Goal: Transaction & Acquisition: Download file/media

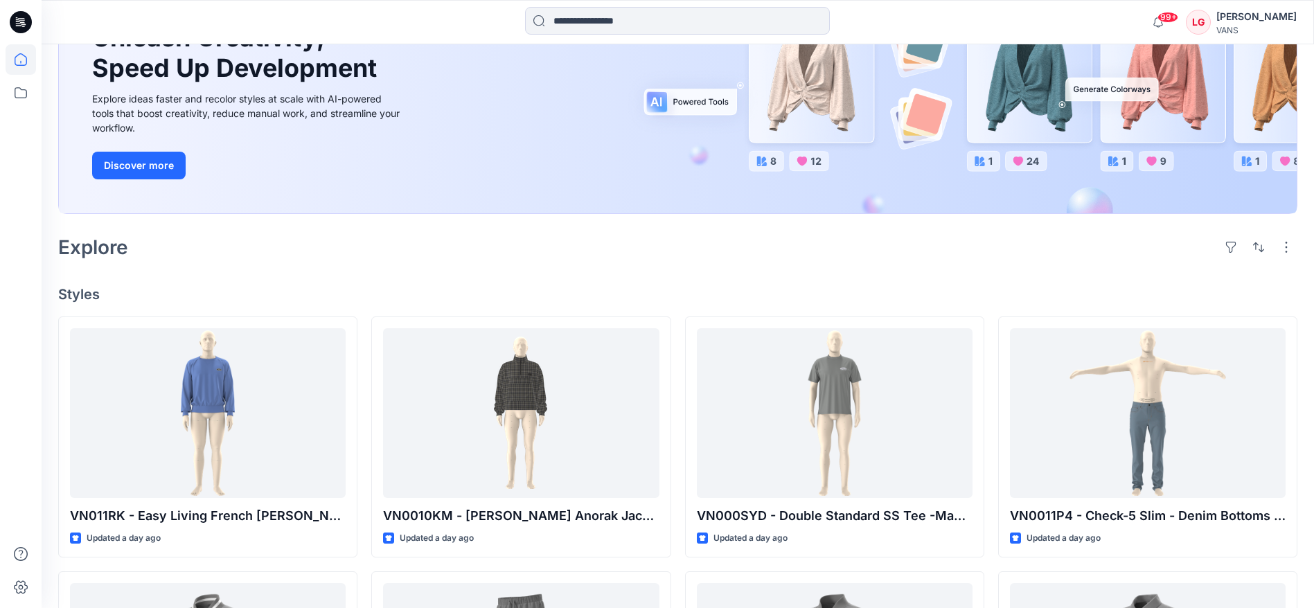
scroll to position [208, 0]
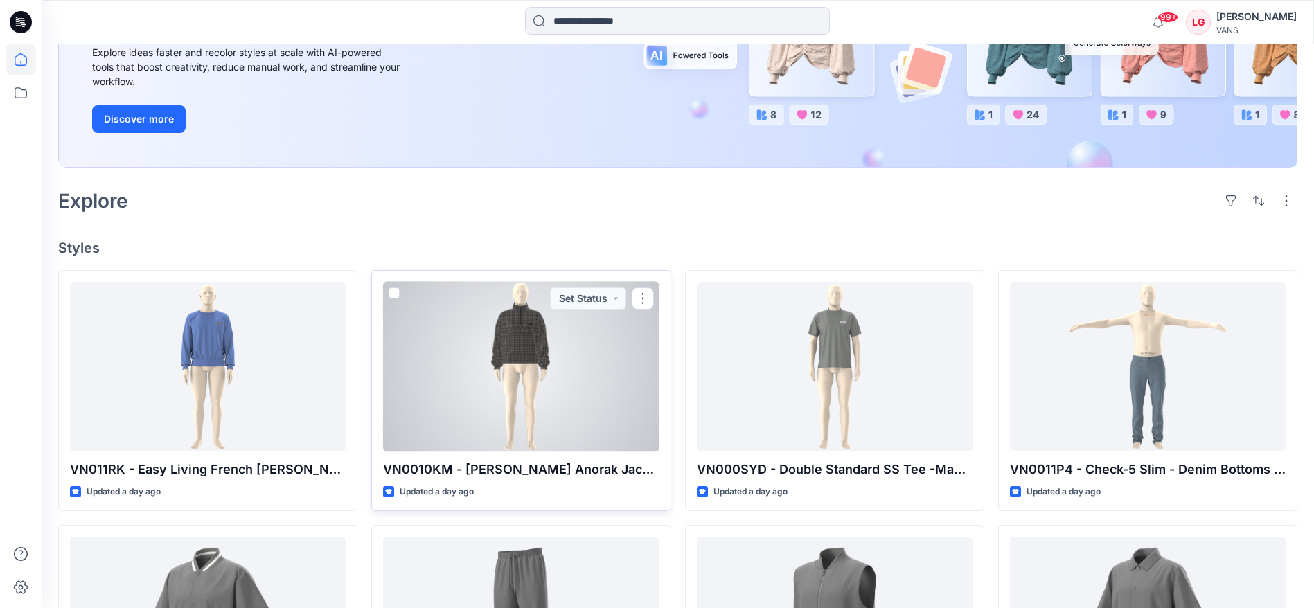
click at [589, 371] on div at bounding box center [521, 367] width 276 height 170
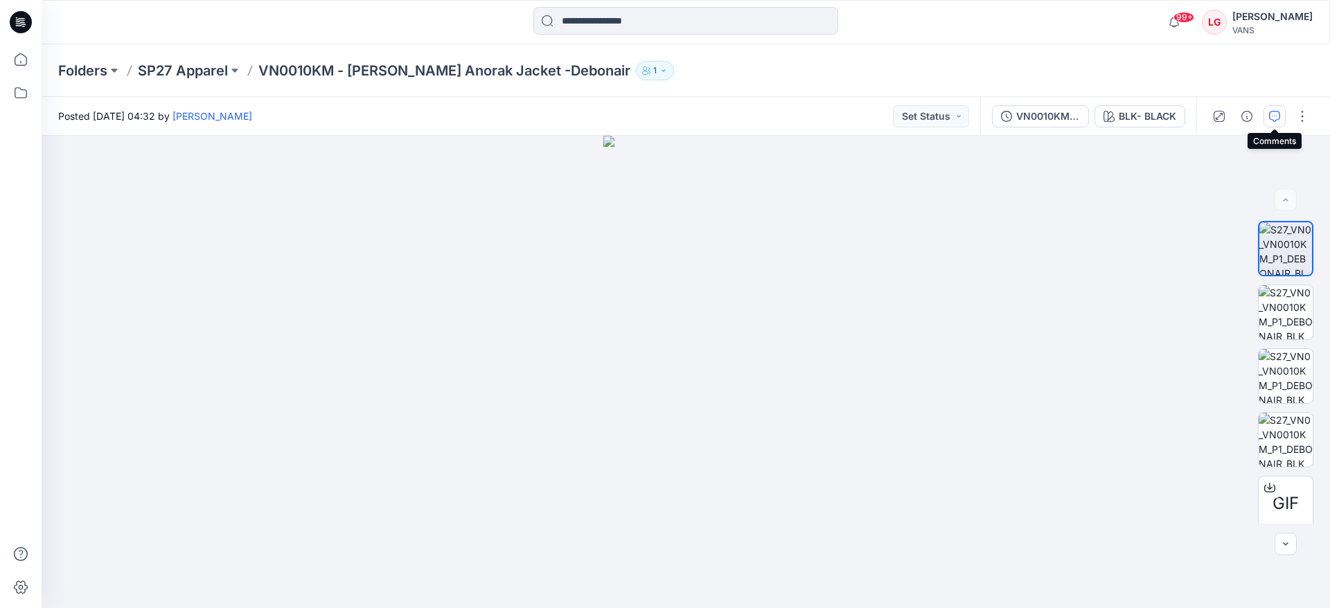
click at [1274, 117] on icon "button" at bounding box center [1274, 116] width 11 height 11
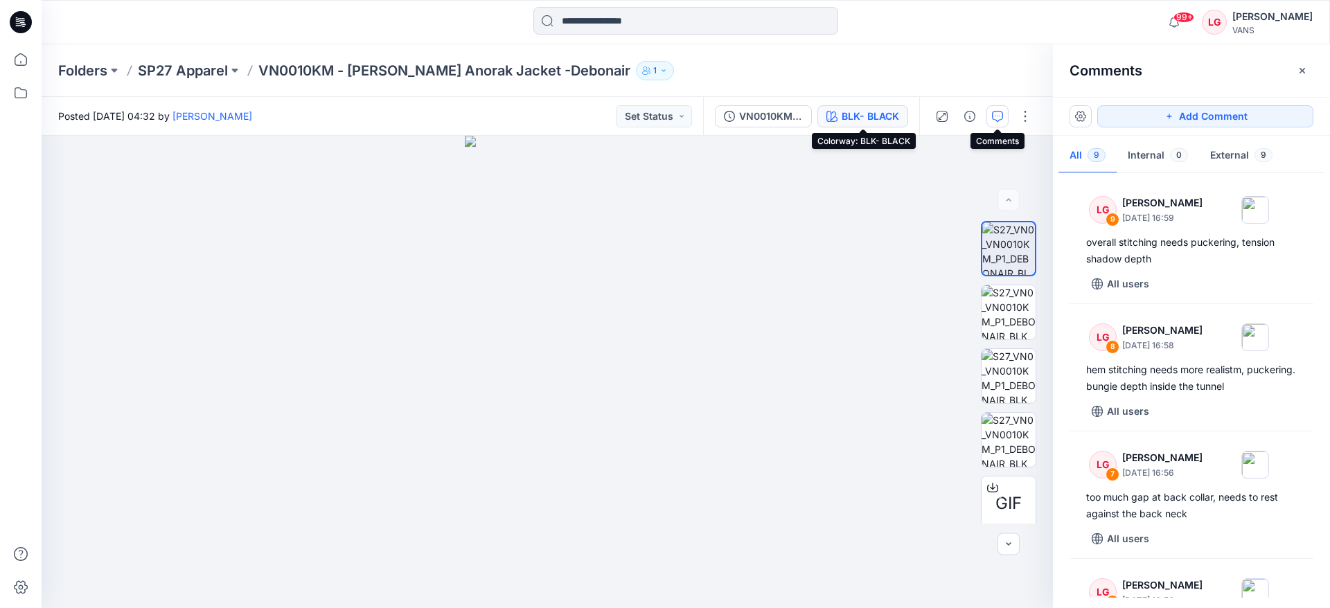
click at [883, 118] on div "BLK- BLACK" at bounding box center [869, 116] width 57 height 15
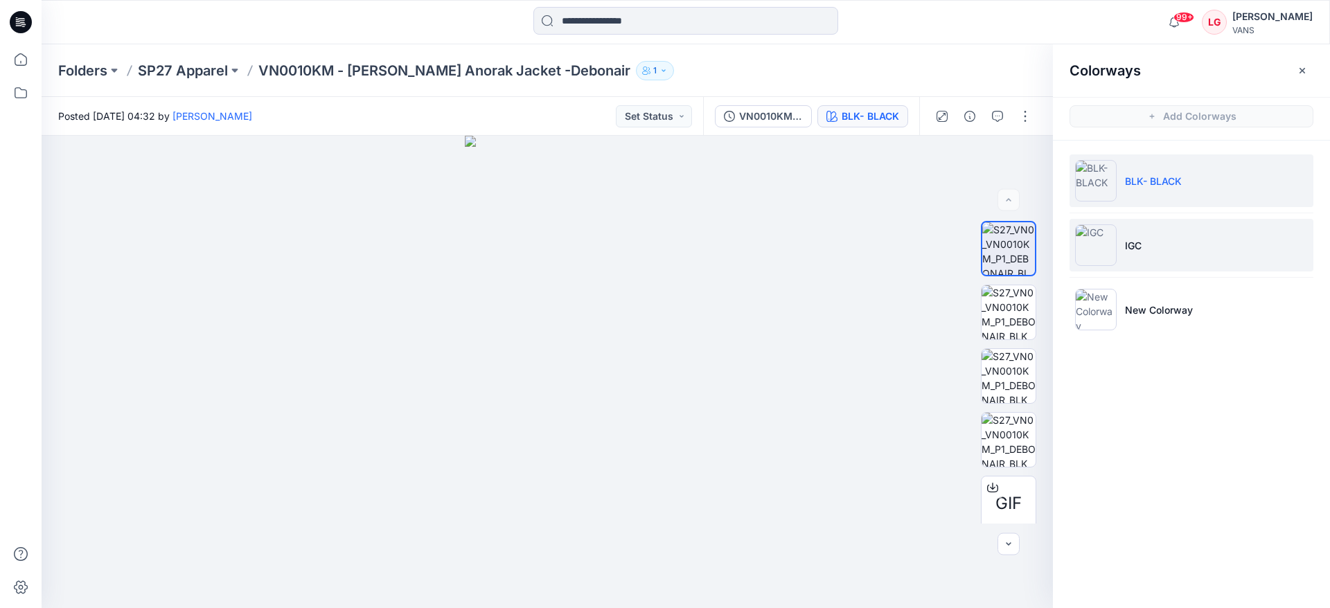
click at [1098, 250] on img at bounding box center [1096, 245] width 42 height 42
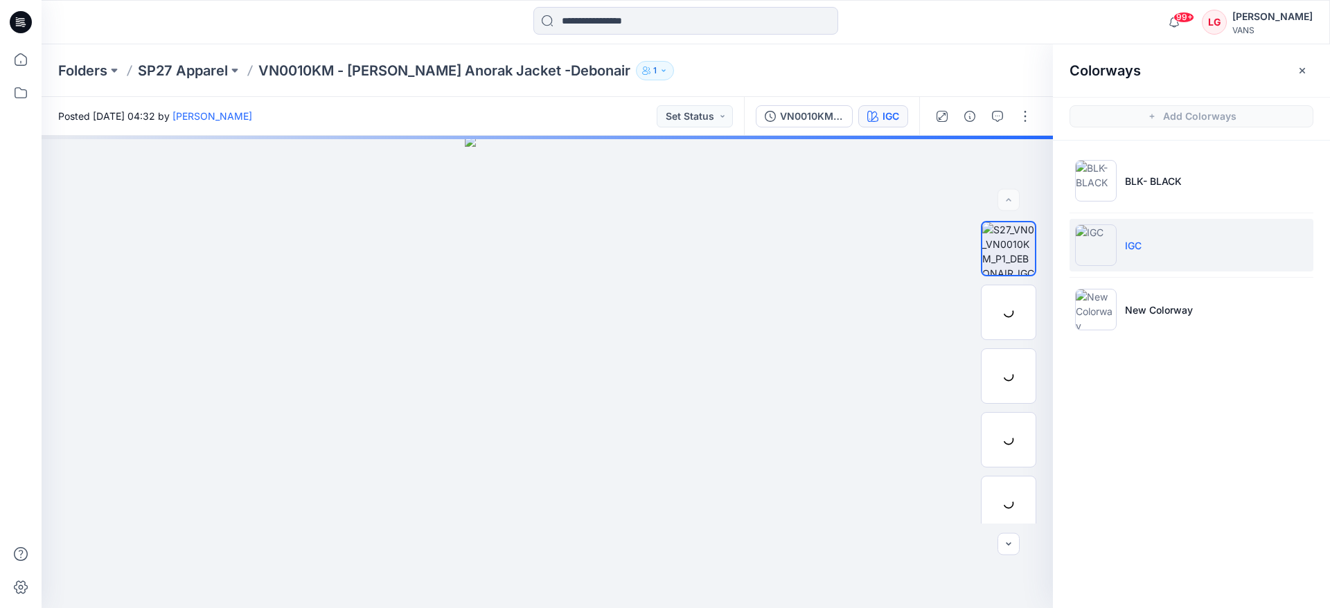
click at [1175, 241] on li "IGC" at bounding box center [1191, 245] width 244 height 53
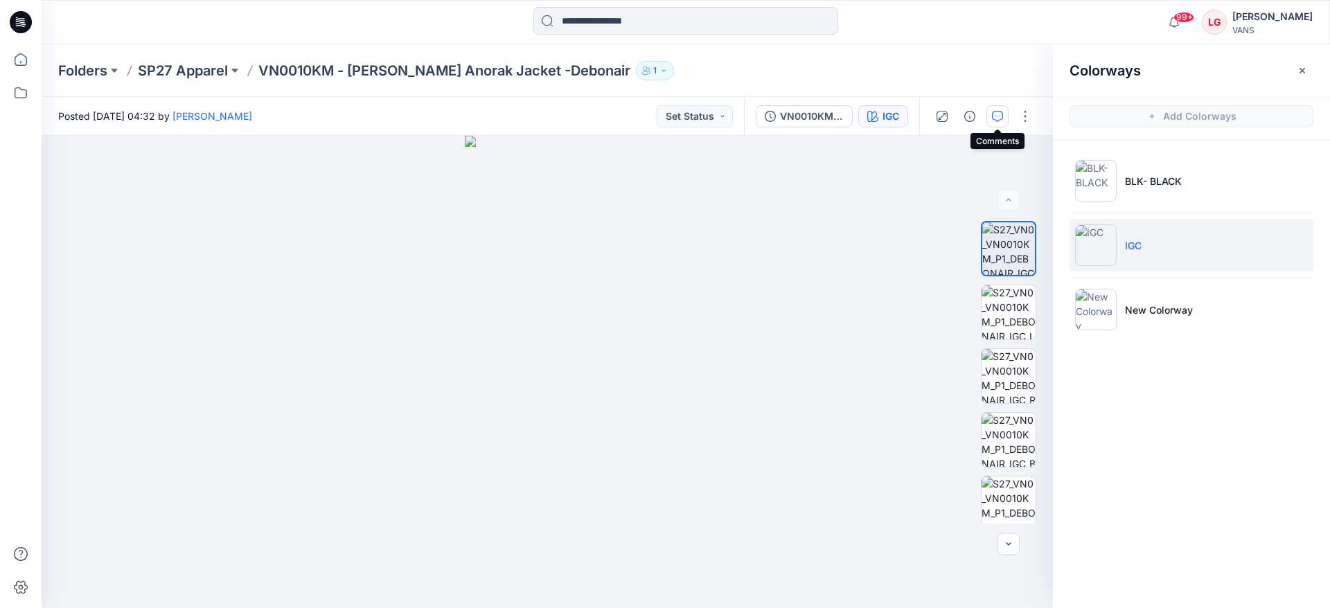
click at [996, 122] on button "button" at bounding box center [997, 116] width 22 height 22
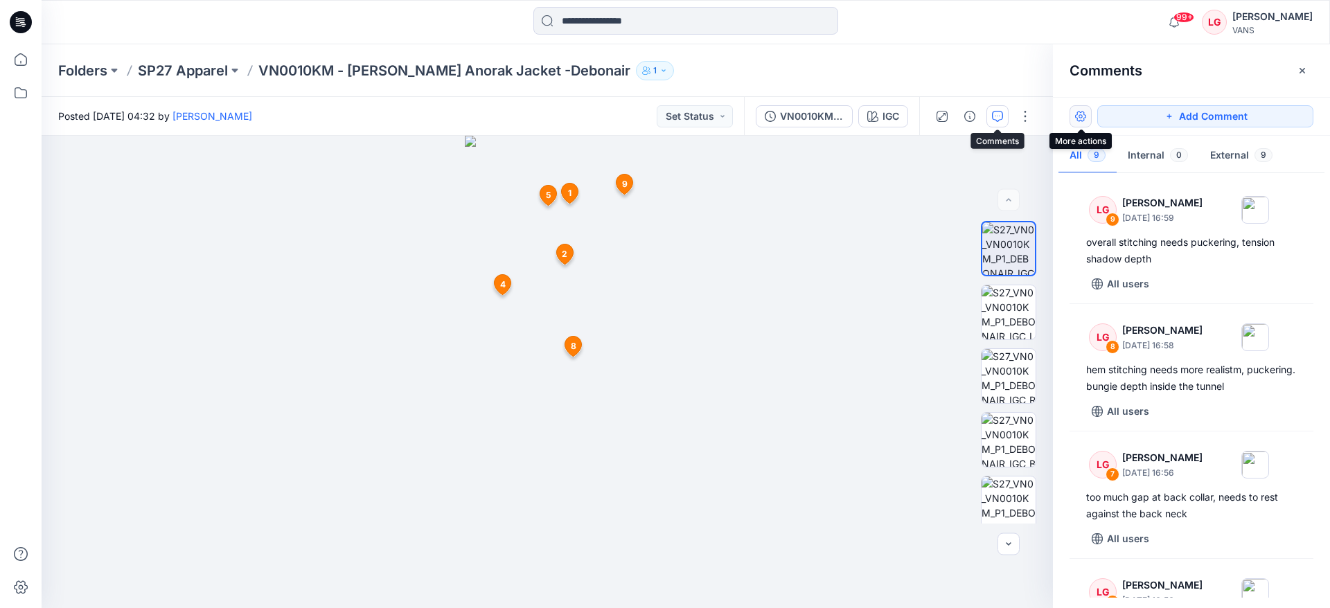
click at [1080, 116] on button "button" at bounding box center [1080, 116] width 22 height 22
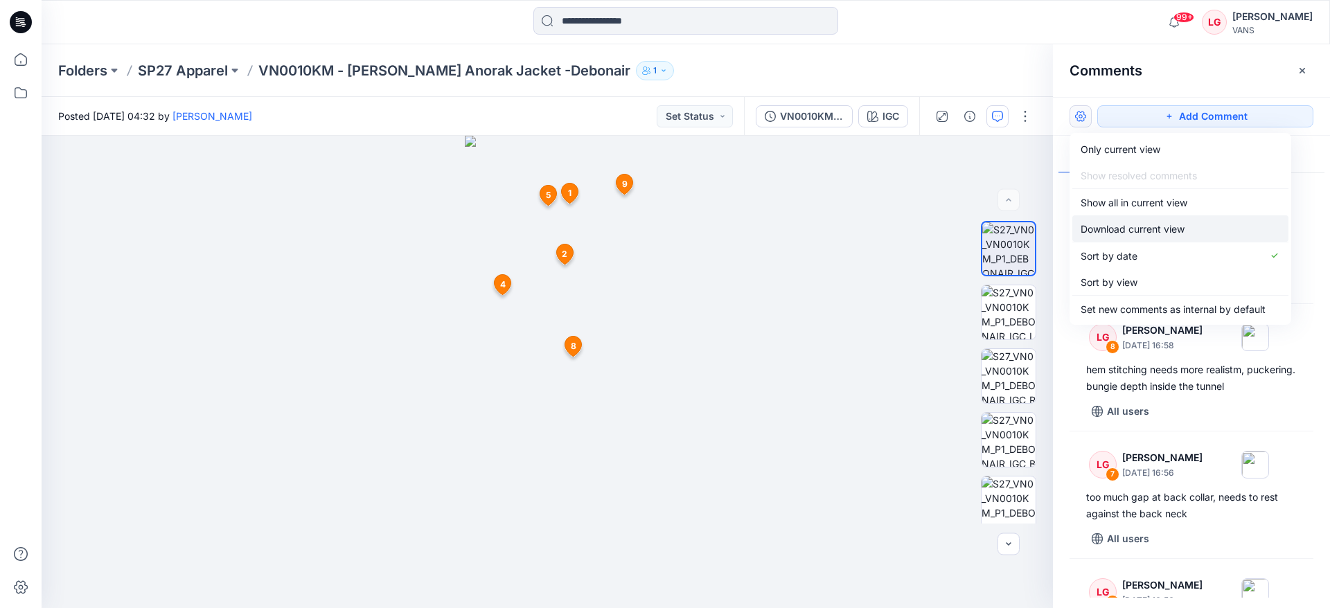
click at [1181, 229] on p "Download current view" at bounding box center [1132, 229] width 104 height 15
